Goal: Transaction & Acquisition: Purchase product/service

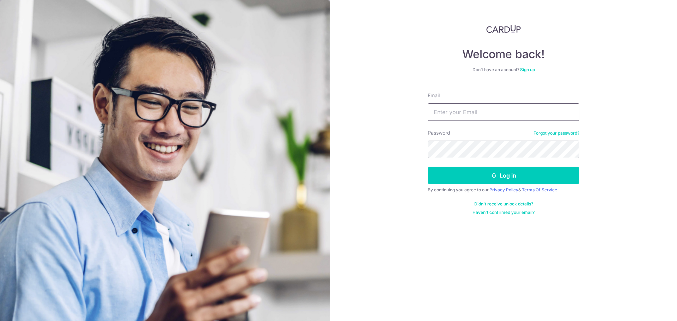
click at [489, 115] on input "Email" at bounding box center [504, 112] width 152 height 18
type input "[EMAIL_ADDRESS][DOMAIN_NAME]"
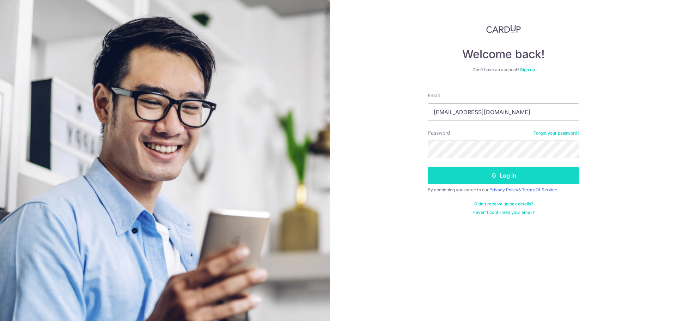
click at [498, 178] on button "Log in" at bounding box center [504, 176] width 152 height 18
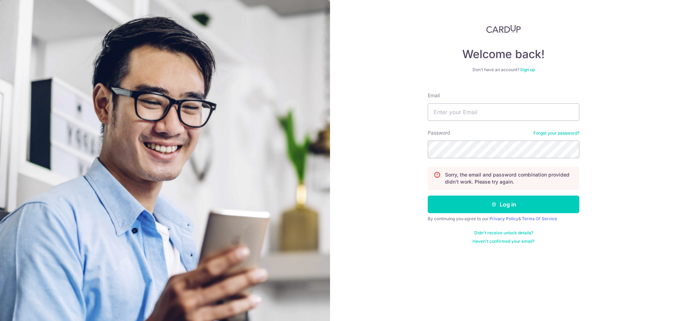
click at [480, 122] on form "Email Password Forgot your password? Sorry, the email and password combination …" at bounding box center [504, 166] width 152 height 158
click at [484, 117] on input "Email" at bounding box center [504, 112] width 152 height 18
type input "[EMAIL_ADDRESS][DOMAIN_NAME]"
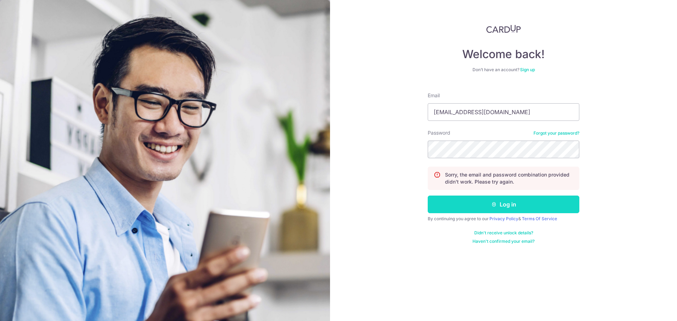
click at [511, 201] on button "Log in" at bounding box center [504, 205] width 152 height 18
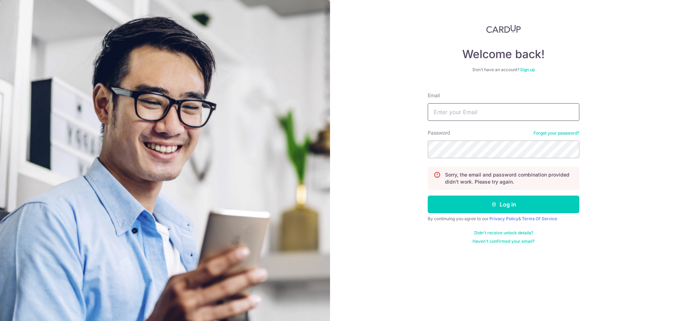
click at [477, 115] on input "Email" at bounding box center [504, 112] width 152 height 18
type input "[EMAIL_ADDRESS][DOMAIN_NAME]"
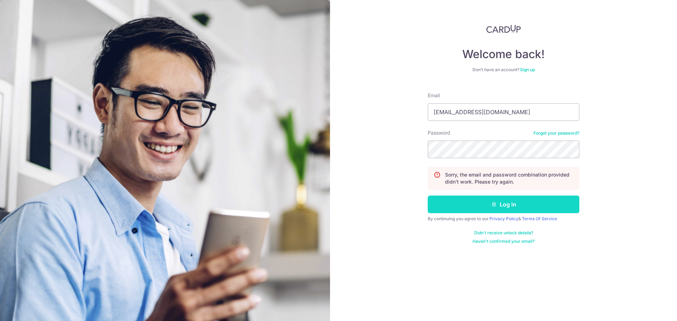
click at [518, 205] on button "Log in" at bounding box center [504, 205] width 152 height 18
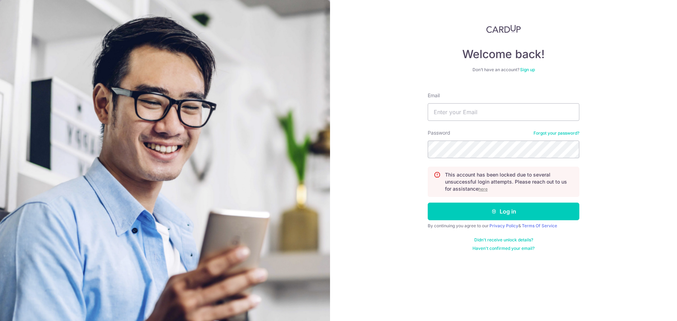
click at [481, 189] on u "here" at bounding box center [483, 189] width 9 height 5
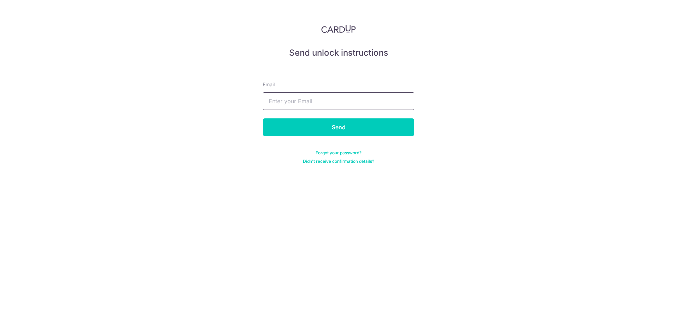
click at [335, 102] on input "text" at bounding box center [339, 101] width 152 height 18
type input "[EMAIL_ADDRESS][DOMAIN_NAME]"
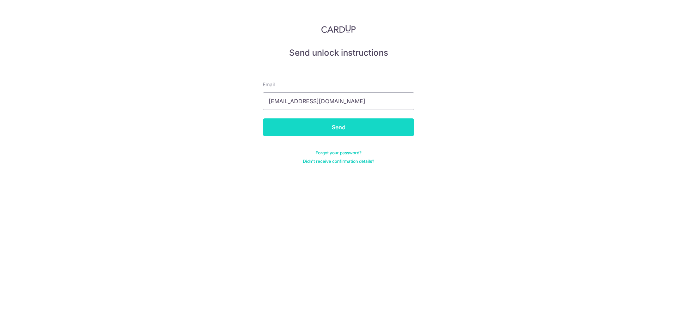
click at [338, 126] on input "Send" at bounding box center [339, 128] width 152 height 18
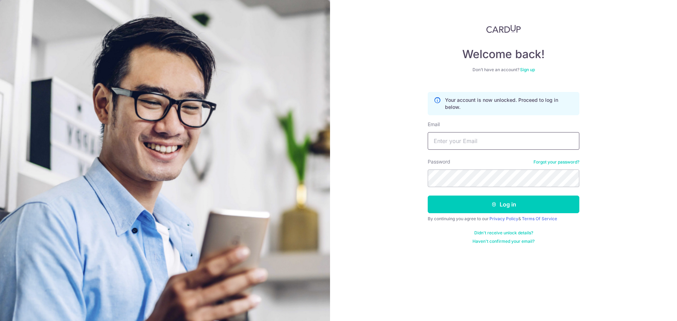
click at [462, 141] on input "Email" at bounding box center [504, 141] width 152 height 18
type input "[EMAIL_ADDRESS][DOMAIN_NAME]"
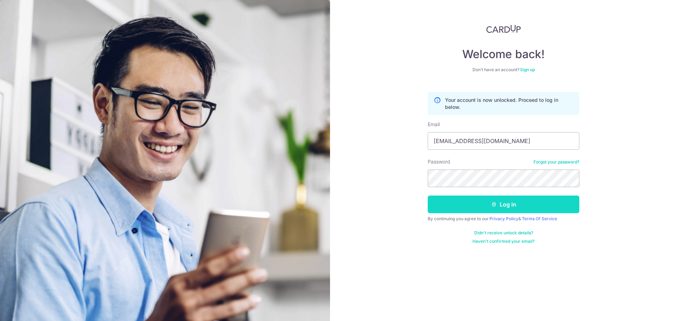
click at [511, 202] on button "Log in" at bounding box center [504, 205] width 152 height 18
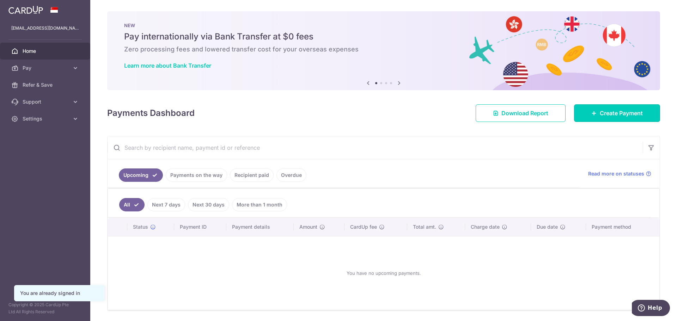
drag, startPoint x: 595, startPoint y: 110, endPoint x: 599, endPoint y: 93, distance: 17.5
click at [595, 110] on link "Create Payment" at bounding box center [617, 113] width 86 height 18
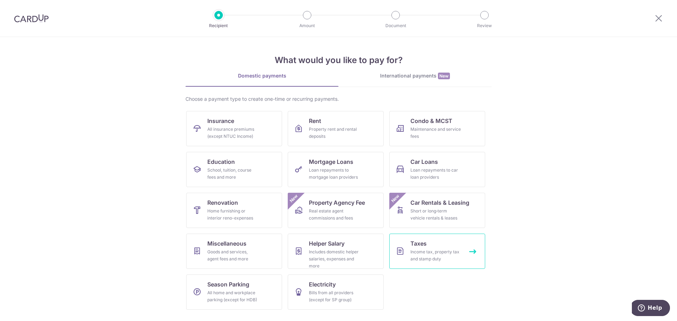
click at [416, 254] on div "Income tax, property tax and stamp duty" at bounding box center [436, 256] width 51 height 14
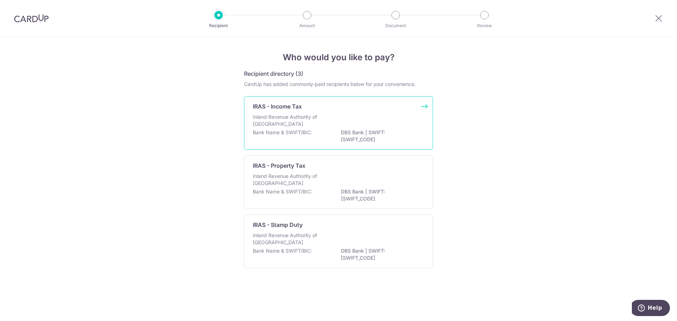
click at [384, 118] on div "Inland Revenue Authority of Singapore" at bounding box center [338, 122] width 171 height 16
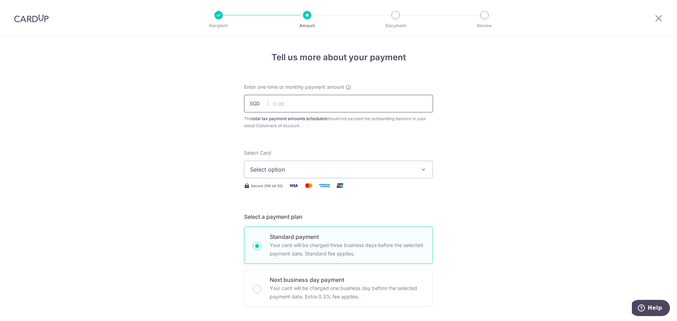
click at [382, 105] on input "text" at bounding box center [338, 104] width 189 height 18
click at [354, 171] on span "Select option" at bounding box center [332, 169] width 164 height 8
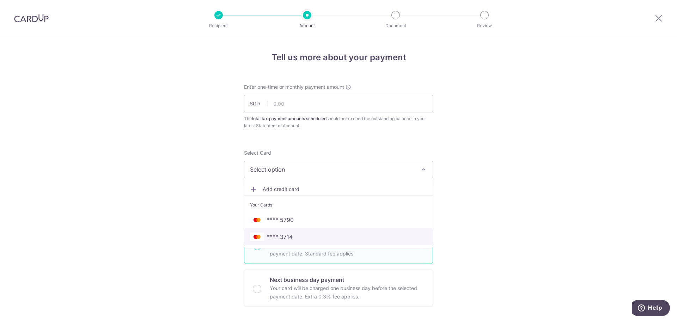
click at [329, 236] on span "**** 3714" at bounding box center [338, 237] width 177 height 8
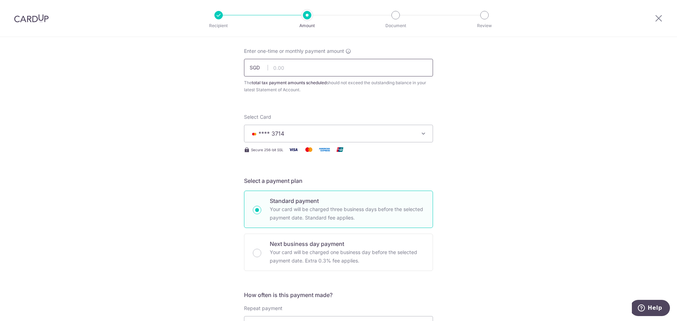
scroll to position [36, 0]
click at [316, 67] on input "text" at bounding box center [338, 68] width 189 height 18
type input "2,360.37"
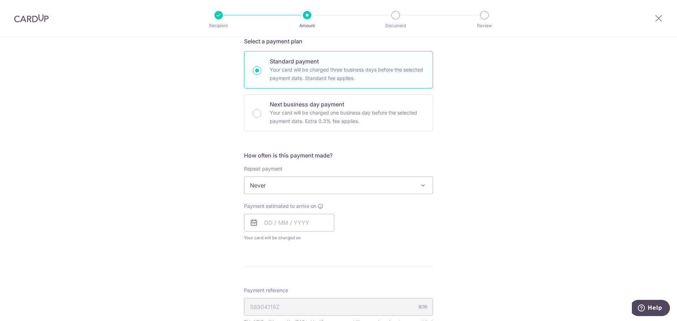
scroll to position [176, 0]
click at [314, 225] on input "text" at bounding box center [289, 223] width 90 height 18
click at [312, 300] on link "18" at bounding box center [314, 300] width 11 height 11
type input "[DATE]"
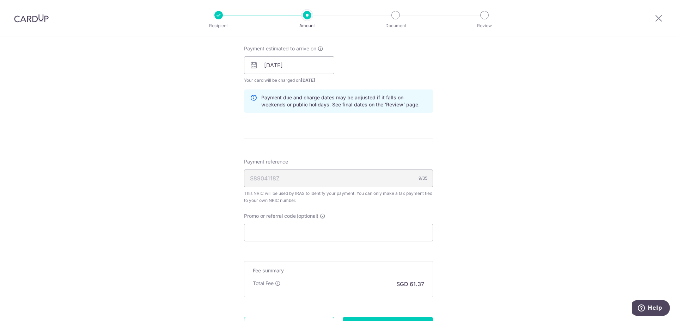
scroll to position [334, 0]
click at [307, 231] on input "Promo or referral code (optional)" at bounding box center [338, 233] width 189 height 18
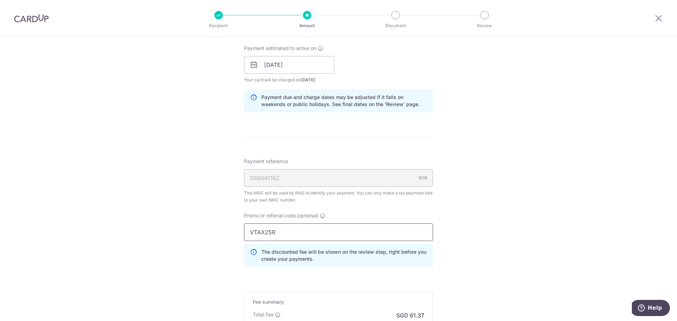
type input "VTAX25R"
click button "Add Card" at bounding box center [0, 0] width 0 height 0
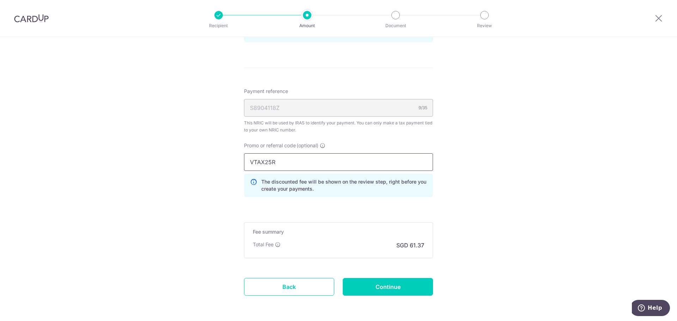
scroll to position [404, 0]
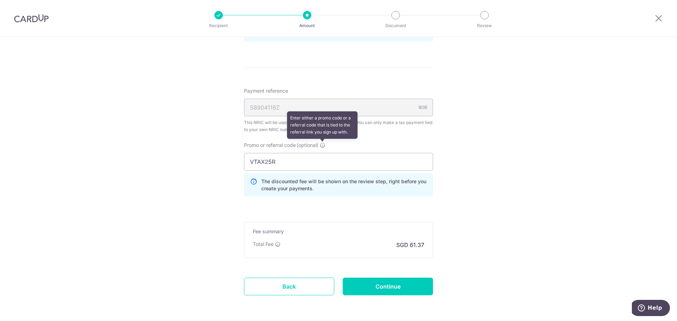
click at [322, 146] on icon at bounding box center [323, 146] width 6 height 6
click at [322, 153] on input "VTAX25R" at bounding box center [338, 162] width 189 height 18
click at [309, 162] on input "VTAX25R" at bounding box center [338, 162] width 189 height 18
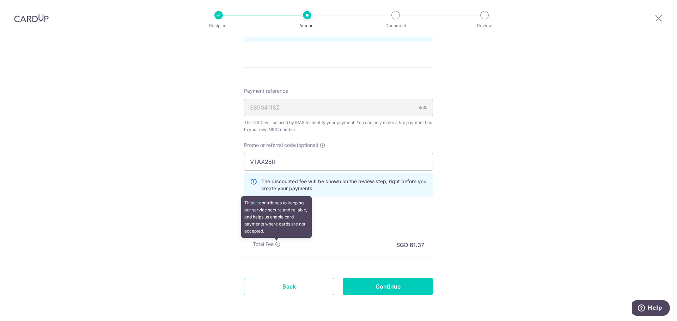
click at [276, 244] on icon at bounding box center [278, 245] width 6 height 6
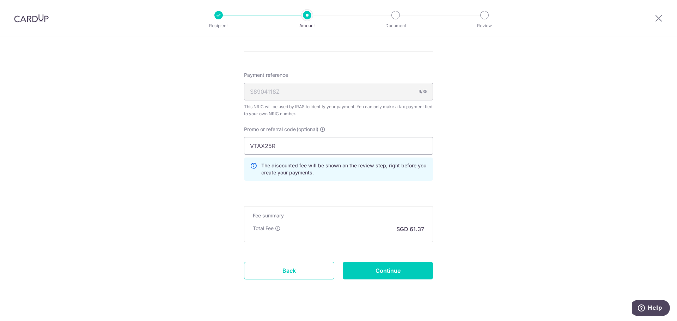
scroll to position [431, 0]
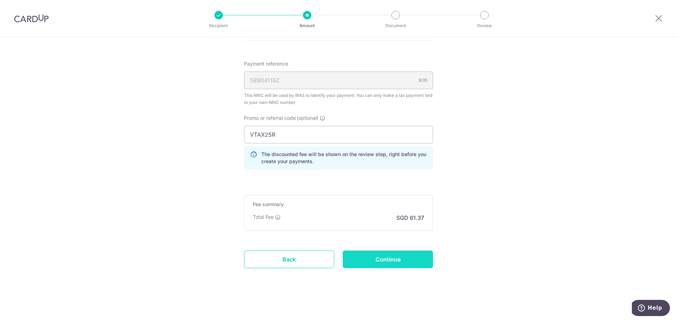
click at [384, 258] on input "Continue" at bounding box center [388, 260] width 90 height 18
type input "Create Schedule"
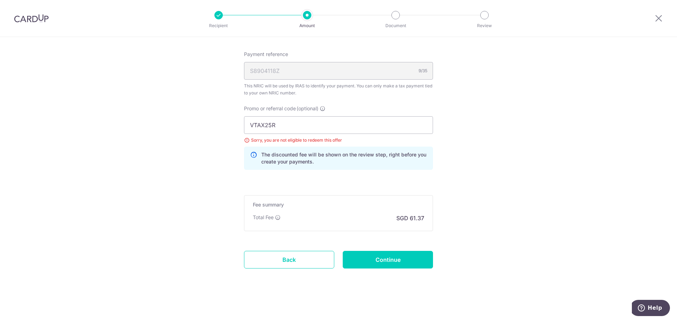
scroll to position [441, 0]
drag, startPoint x: 321, startPoint y: 124, endPoint x: 201, endPoint y: 138, distance: 120.7
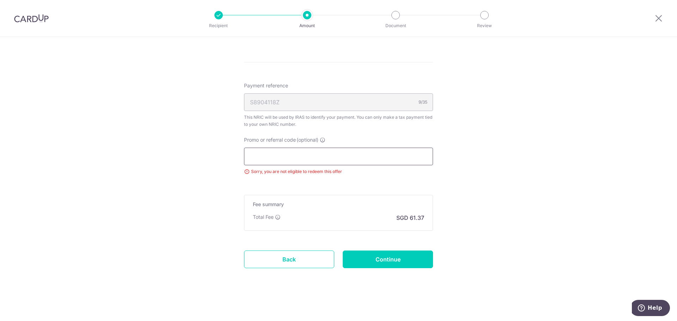
scroll to position [410, 0]
click at [368, 258] on input "Continue" at bounding box center [388, 260] width 90 height 18
type input "Update Schedule"
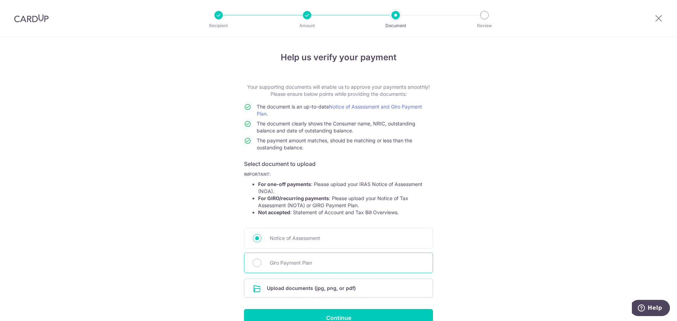
click at [278, 261] on span "Giro Payment Plan" at bounding box center [347, 263] width 155 height 8
click at [261, 261] on input "Giro Payment Plan" at bounding box center [257, 263] width 8 height 8
radio input "true"
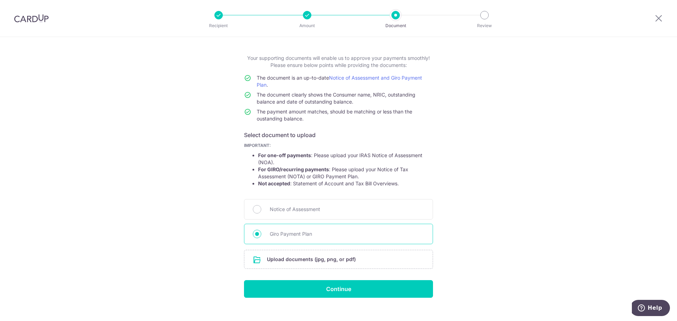
scroll to position [39, 0]
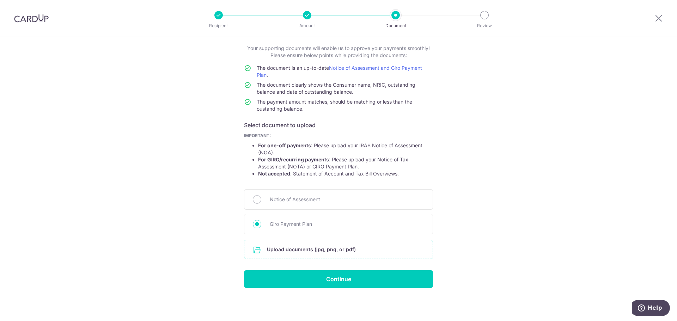
click at [321, 249] on input "file" at bounding box center [338, 250] width 188 height 18
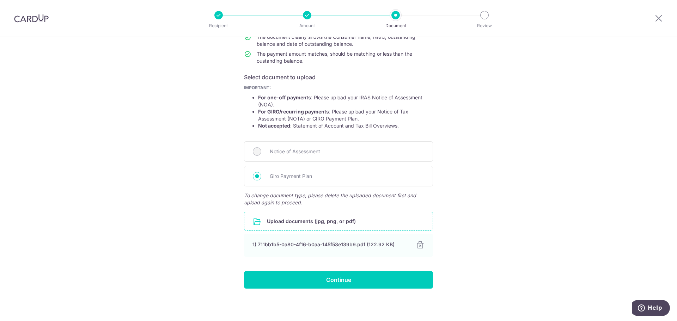
scroll to position [87, 0]
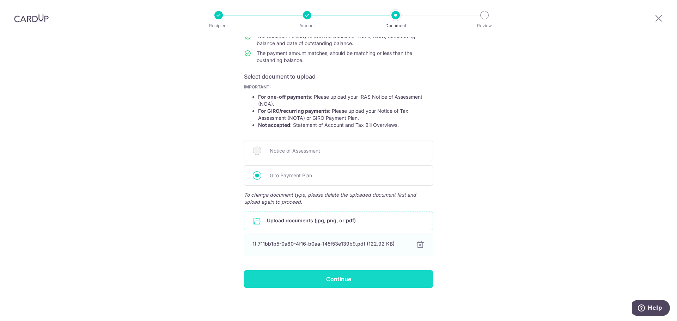
click at [329, 278] on input "Continue" at bounding box center [338, 280] width 189 height 18
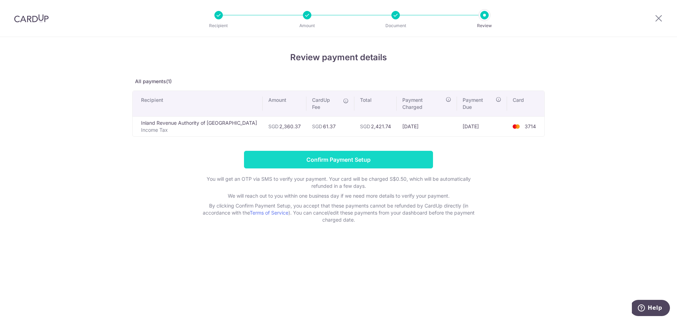
click at [340, 151] on input "Confirm Payment Setup" at bounding box center [338, 160] width 189 height 18
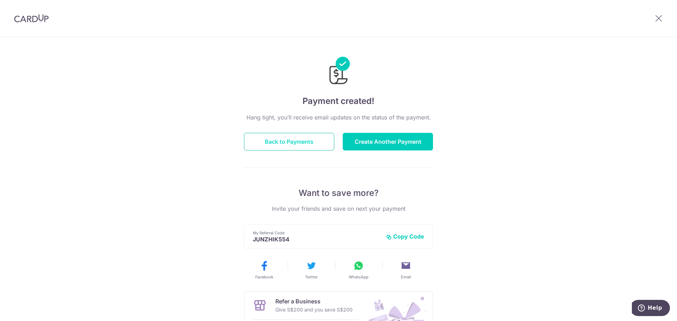
click at [321, 147] on button "Back to Payments" at bounding box center [289, 142] width 90 height 18
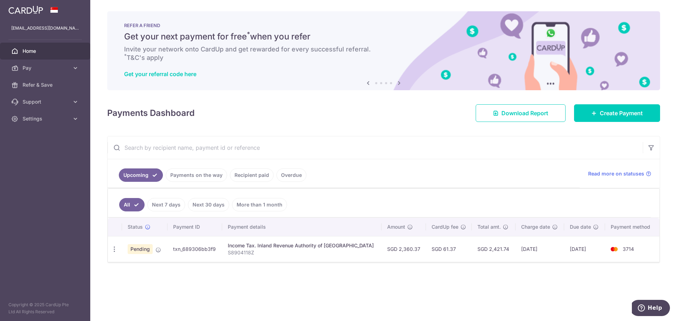
click at [41, 51] on span "Home" at bounding box center [46, 51] width 47 height 7
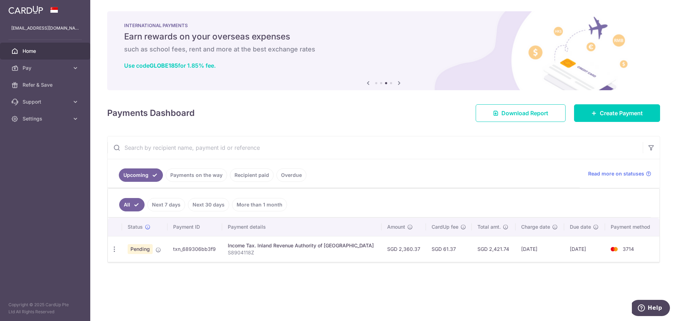
click at [30, 52] on span "Home" at bounding box center [46, 51] width 47 height 7
